Goal: Task Accomplishment & Management: Use online tool/utility

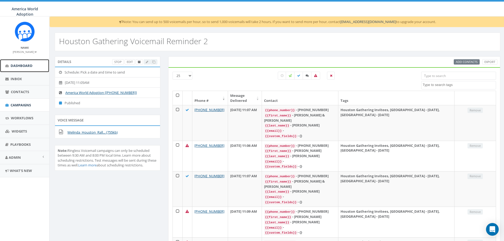
click at [23, 65] on span "Dashboard" at bounding box center [22, 65] width 22 height 5
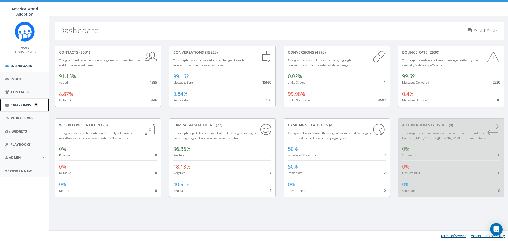
click at [19, 104] on span "Campaigns" at bounding box center [21, 105] width 20 height 5
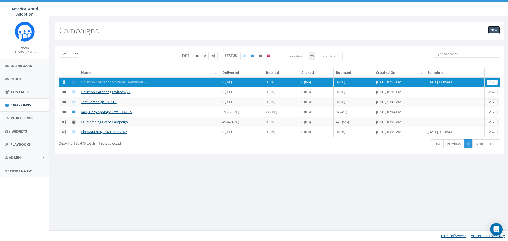
click at [492, 30] on link "New" at bounding box center [494, 30] width 12 height 8
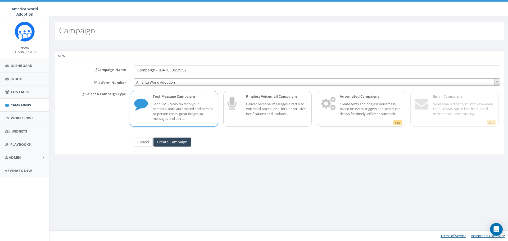
drag, startPoint x: 202, startPoint y: 69, endPoint x: 111, endPoint y: 63, distance: 90.5
click at [111, 63] on div "* Campaign Name Campaign - 09/15/2025, 06:39:52 * Platform Number America World…" at bounding box center [280, 108] width 450 height 94
type input "Haiti Initiative Voicemail Campaign"
click at [260, 103] on p "Deliver personal messages directly to voicemail boxes, ideal for unobtrusive no…" at bounding box center [276, 109] width 61 height 15
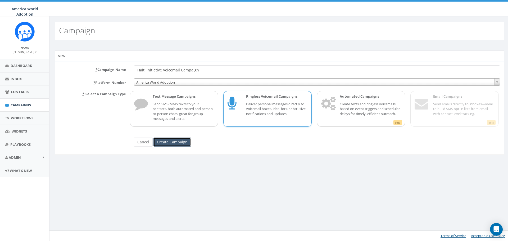
click at [180, 145] on input "Create Campaign" at bounding box center [173, 142] width 38 height 9
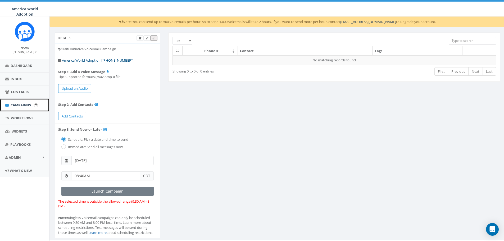
click at [16, 105] on span "Campaigns" at bounding box center [21, 105] width 20 height 5
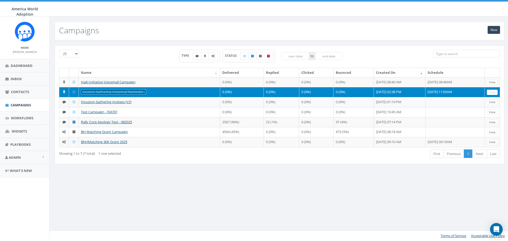
click at [120, 94] on link "Houston Gathering Voicemail Reminder 2" at bounding box center [113, 91] width 65 height 5
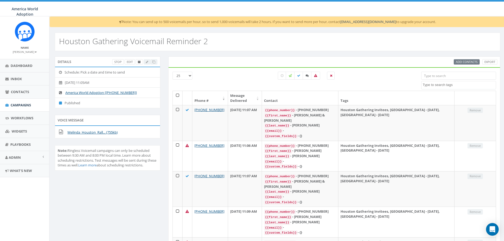
click at [464, 75] on input "search" at bounding box center [458, 76] width 75 height 8
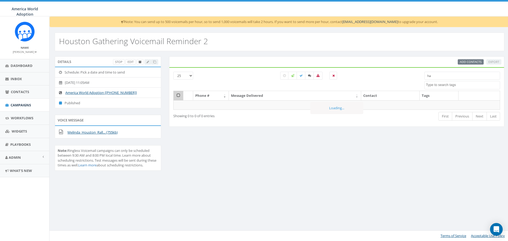
type input "h"
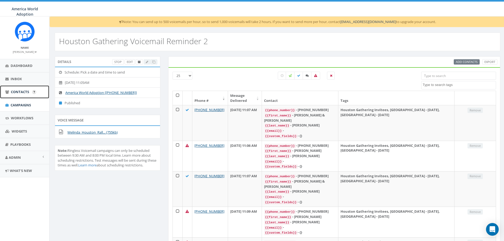
click at [23, 94] on span "Contacts" at bounding box center [20, 91] width 18 height 5
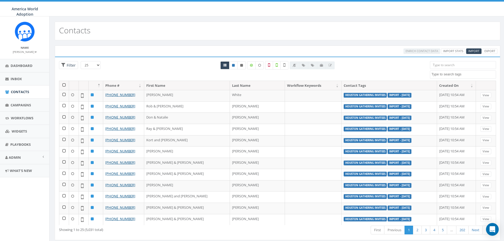
select select
click at [450, 66] on input "search" at bounding box center [463, 65] width 66 height 8
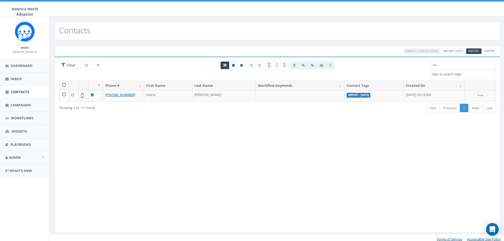
type input "h"
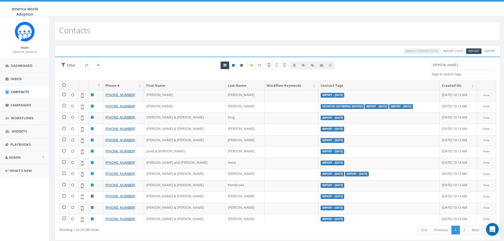
type input "[PERSON_NAME]"
click at [20, 89] on span "Contacts" at bounding box center [20, 91] width 18 height 5
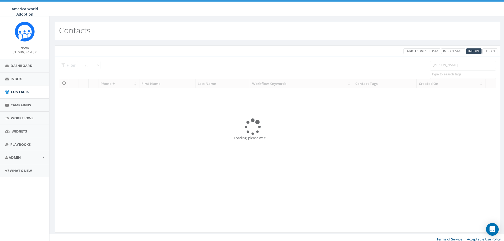
select select
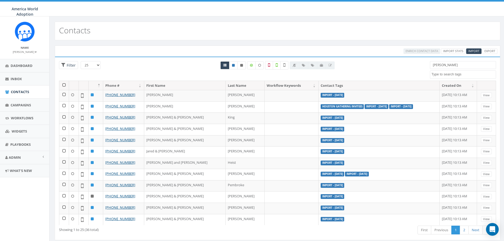
click at [450, 66] on input "[PERSON_NAME]" at bounding box center [463, 65] width 66 height 8
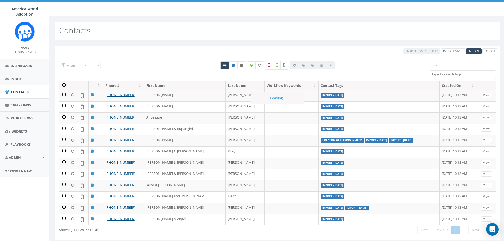
type input "a"
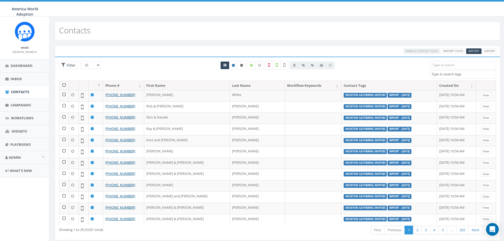
click at [468, 73] on textarea "Search" at bounding box center [464, 74] width 64 height 5
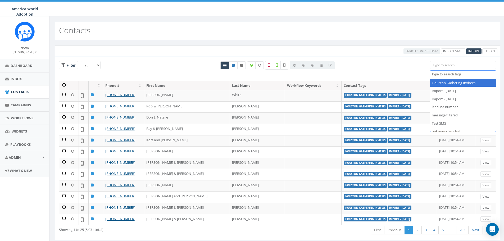
select select "Houston Gathering Invitees"
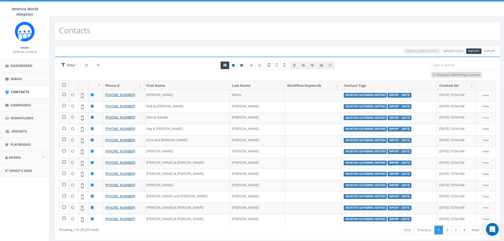
click at [474, 61] on input "search" at bounding box center [463, 65] width 66 height 8
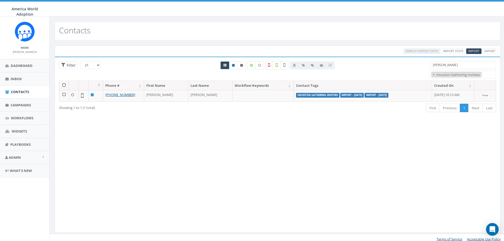
type input "[PERSON_NAME]"
